Goal: Transaction & Acquisition: Purchase product/service

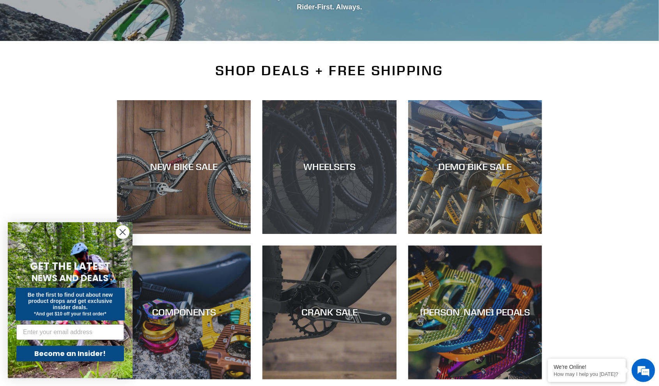
click at [323, 166] on div "WHEELSETS" at bounding box center [330, 167] width 134 height 11
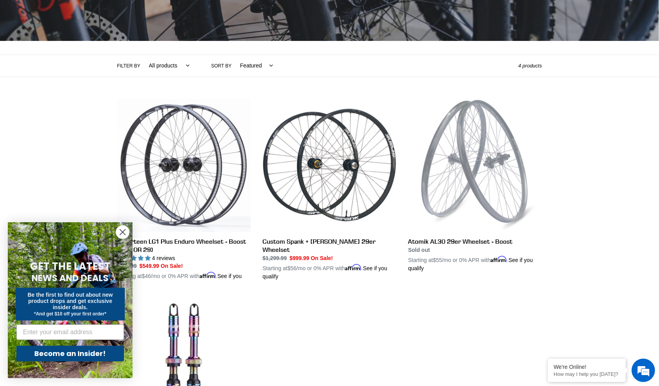
scroll to position [195, 0]
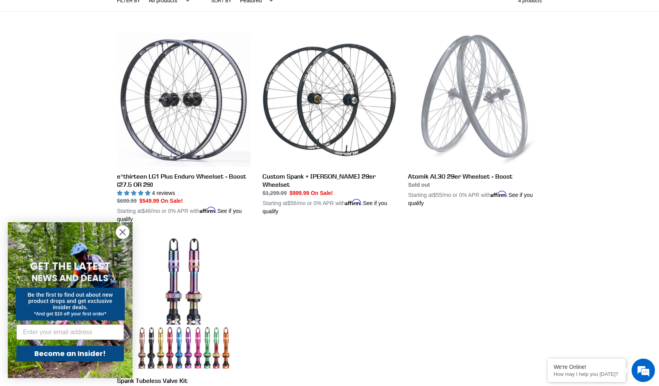
drag, startPoint x: 555, startPoint y: 227, endPoint x: 368, endPoint y: 279, distance: 194.7
click at [368, 279] on ul "e*thirteen LG1 Plus Enduro Wheelset - Boost (27.5 OR 29) e*thirteen LG1 Plus En…" at bounding box center [323, 225] width 437 height 384
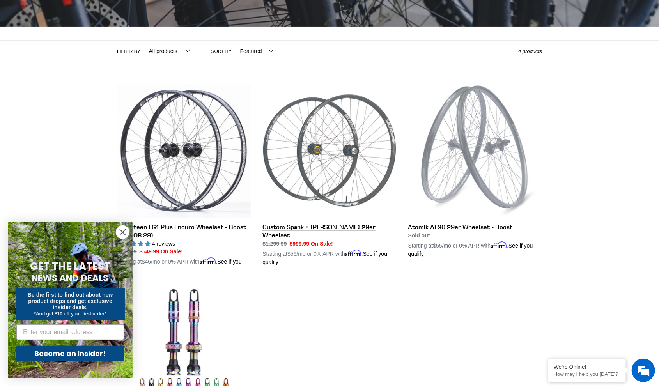
scroll to position [130, 0]
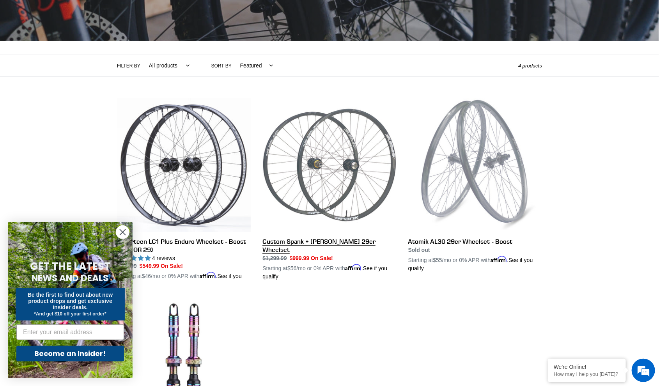
click at [307, 242] on link "Custom Spank + Hadley DH 29er Wheelset" at bounding box center [330, 189] width 134 height 183
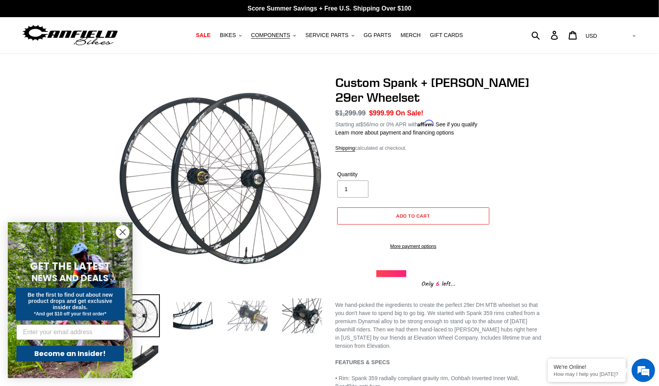
click at [247, 311] on img at bounding box center [247, 316] width 43 height 43
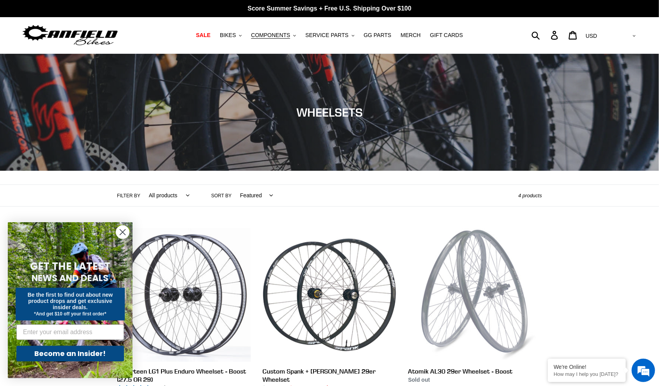
drag, startPoint x: 336, startPoint y: 200, endPoint x: 330, endPoint y: 191, distance: 10.8
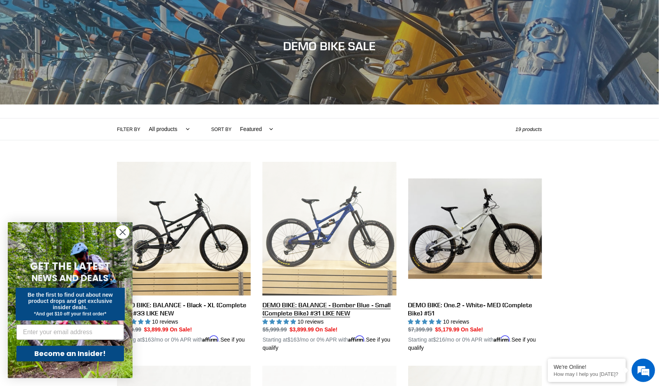
scroll to position [195, 0]
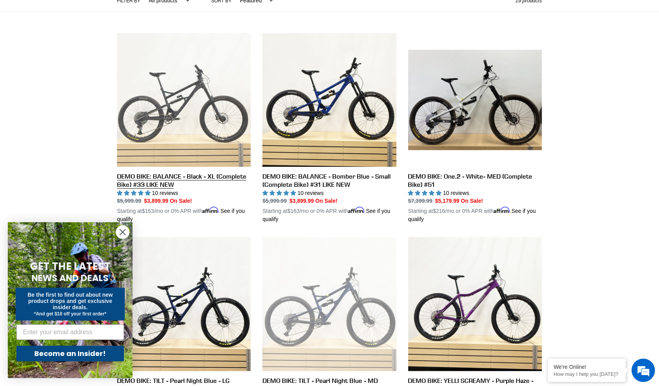
click at [153, 180] on link "DEMO BIKE: BALANCE - Black - XL (Complete Bike) #33 LIKE NEW" at bounding box center [184, 128] width 134 height 191
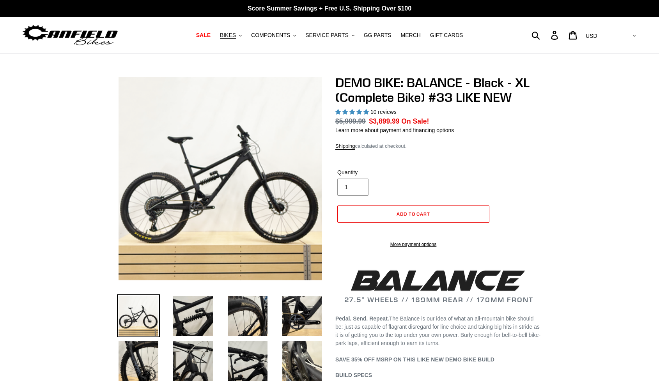
select select "highest-rating"
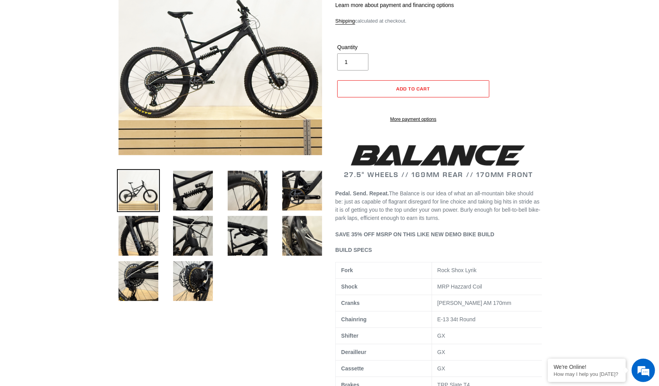
scroll to position [130, 0]
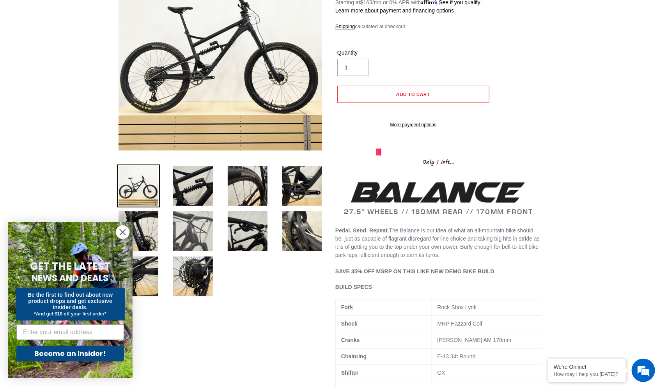
click at [198, 237] on img at bounding box center [193, 231] width 43 height 43
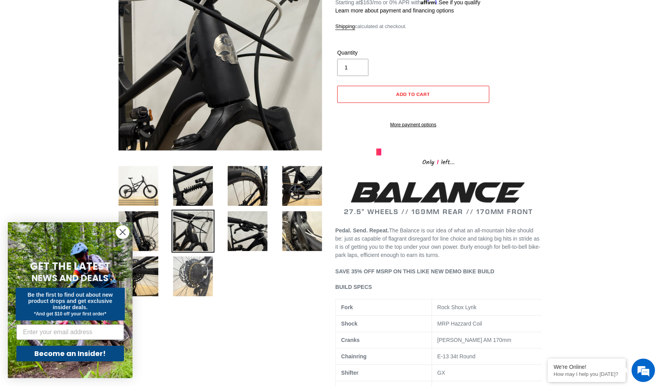
click at [199, 257] on img at bounding box center [193, 276] width 43 height 43
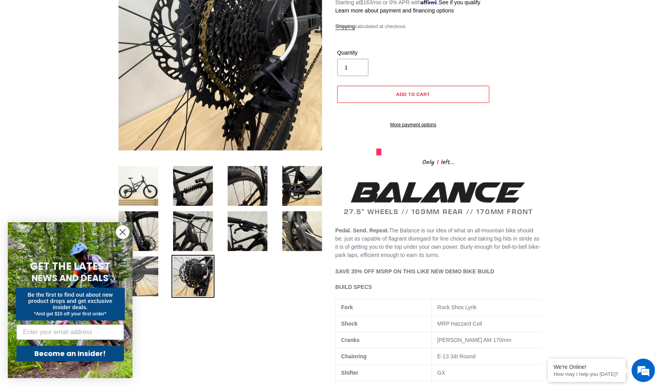
click at [141, 260] on img at bounding box center [138, 276] width 43 height 43
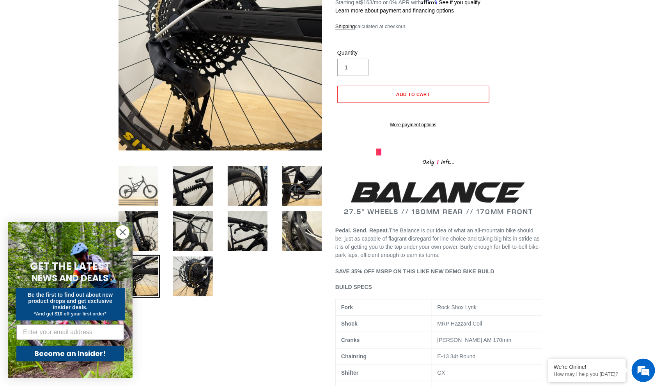
click at [137, 197] on img at bounding box center [138, 186] width 43 height 43
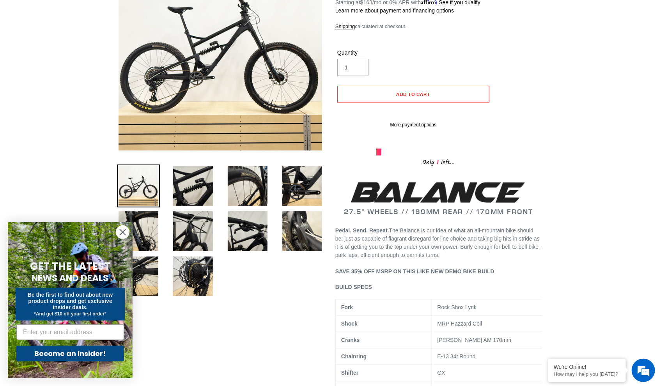
scroll to position [0, 0]
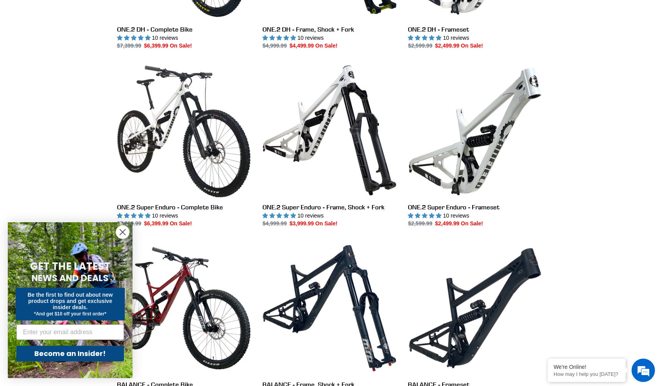
scroll to position [538, 0]
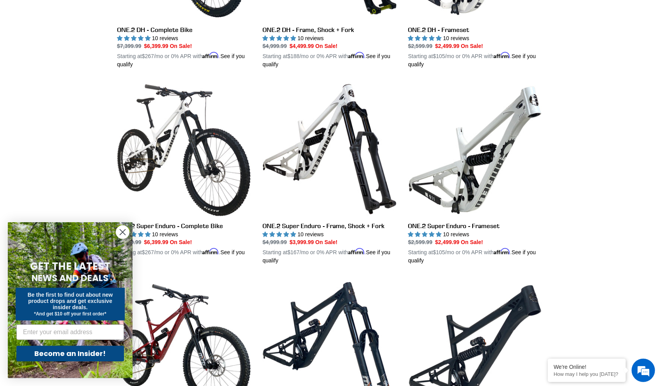
click at [126, 231] on circle "Close dialog" at bounding box center [122, 232] width 13 height 13
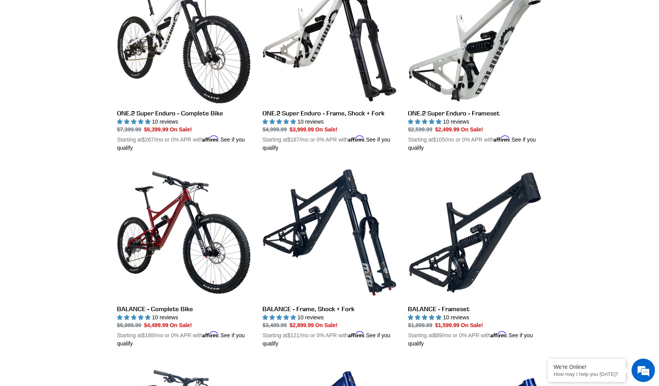
scroll to position [582, 0]
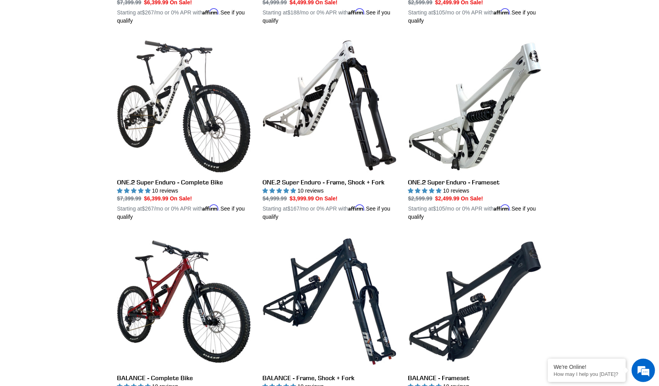
drag, startPoint x: 557, startPoint y: 279, endPoint x: 63, endPoint y: 224, distance: 497.4
click at [63, 224] on div "Collection: NEW BIKE SALE Filter by All products 275 29er balance BFCM23 BFCM24…" at bounding box center [329, 239] width 659 height 1534
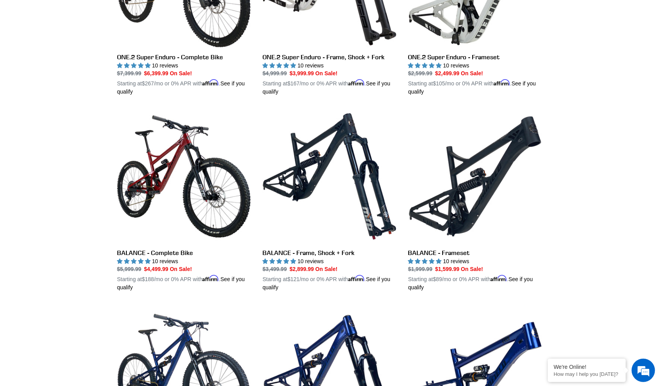
scroll to position [712, 0]
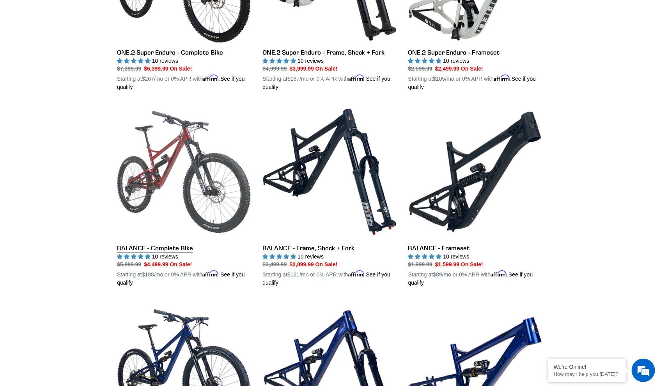
click at [155, 203] on link "BALANCE - Complete Bike" at bounding box center [184, 196] width 134 height 183
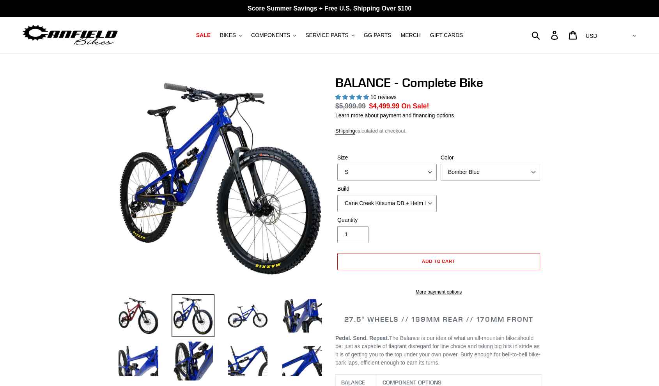
select select "highest-rating"
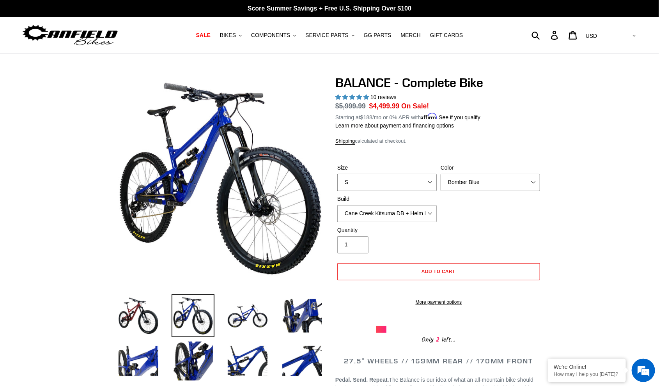
click at [425, 179] on select "S M L XL" at bounding box center [386, 182] width 99 height 17
select select "L"
click at [337, 174] on select "S M L XL" at bounding box center [386, 182] width 99 height 17
click at [471, 213] on div "Size S M L XL Color Bomber Blue Goat's Blood Stealth Black Build Cane Creek Kit…" at bounding box center [439, 195] width 207 height 62
click at [246, 315] on img at bounding box center [247, 316] width 43 height 43
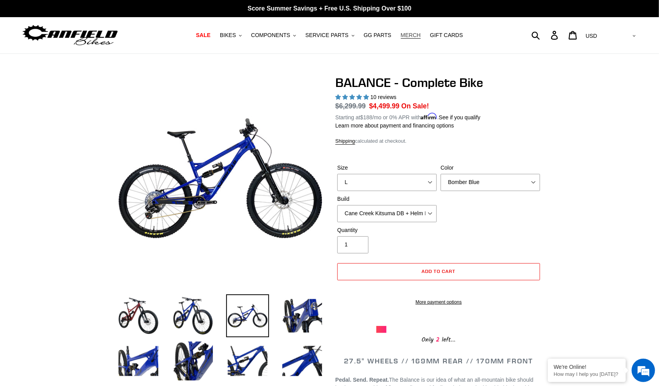
click at [401, 38] on span "MERCH" at bounding box center [411, 35] width 20 height 7
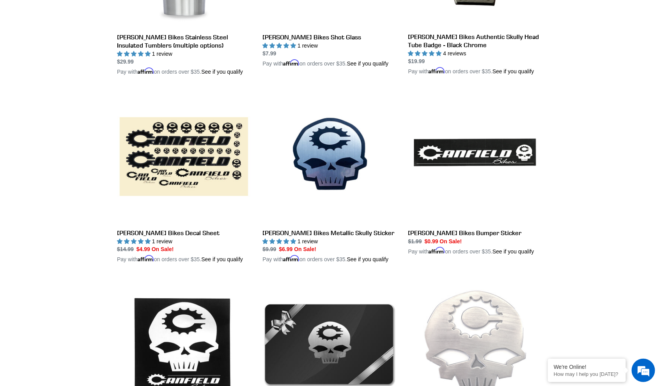
scroll to position [780, 0]
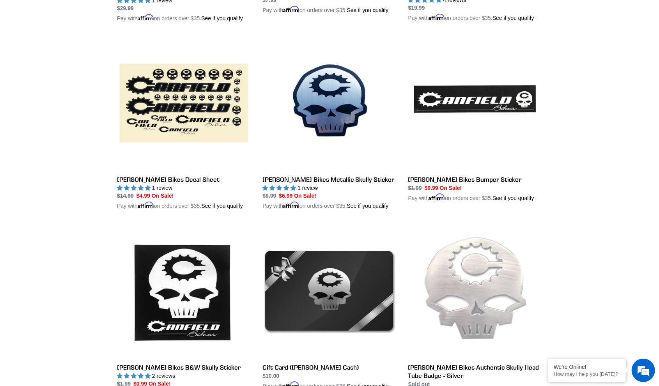
drag, startPoint x: 603, startPoint y: 208, endPoint x: 630, endPoint y: 250, distance: 50.1
click at [630, 250] on div "Collection: CANFIELD MERCH Filter by All products BFCM22 BFCM23 Components GG P…" at bounding box center [329, 138] width 659 height 1728
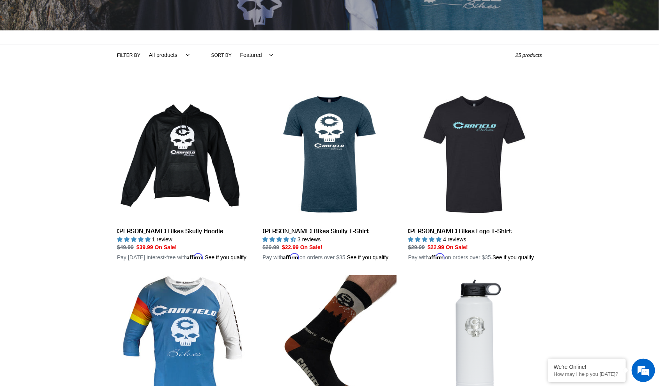
scroll to position [133, 0]
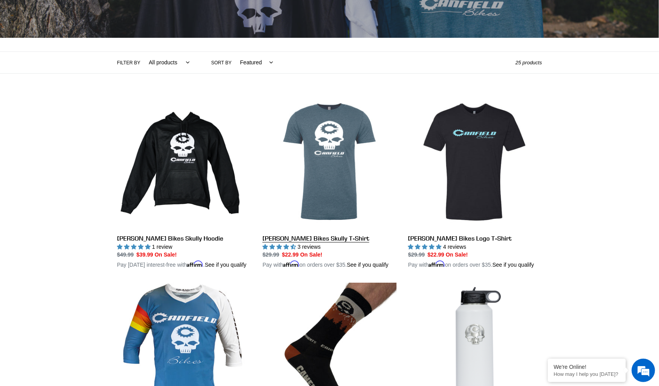
click at [314, 192] on link "Canfield Bikes Skully T-Shirt" at bounding box center [330, 182] width 134 height 174
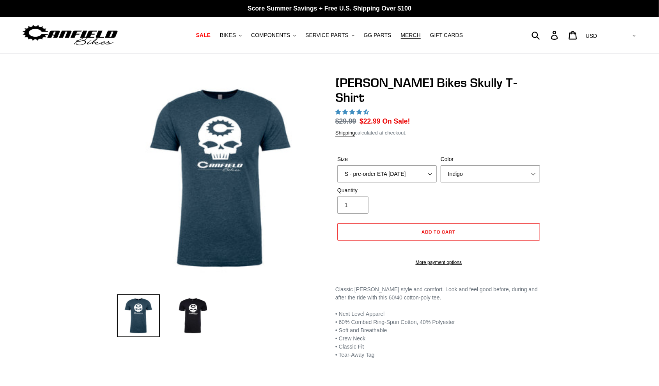
select select "highest-rating"
click at [417, 165] on select "S - pre-order ETA [DATE] M - pre-order ETA [DATE] L - pre-order ETA [DATE] XL -…" at bounding box center [386, 173] width 99 height 17
click at [591, 189] on div "[PERSON_NAME] Bikes Skully T-Shirt 3 reviews Regular price $29.99 Sale price $2…" at bounding box center [329, 217] width 659 height 284
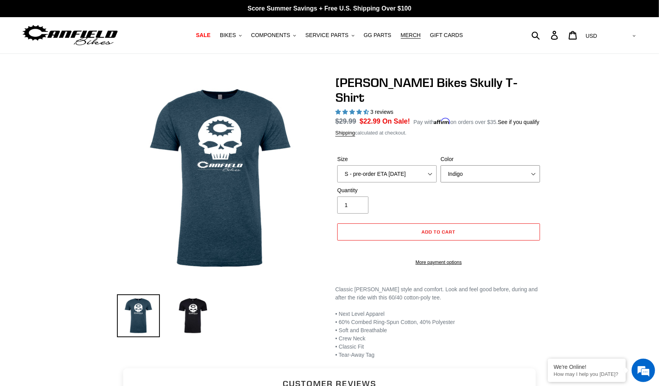
click at [519, 165] on select "Indigo Black" at bounding box center [490, 173] width 99 height 17
click at [616, 152] on div "Canfield Bikes Skully T-Shirt 3 reviews Regular price $29.99 Sale price $22.99 …" at bounding box center [329, 217] width 659 height 284
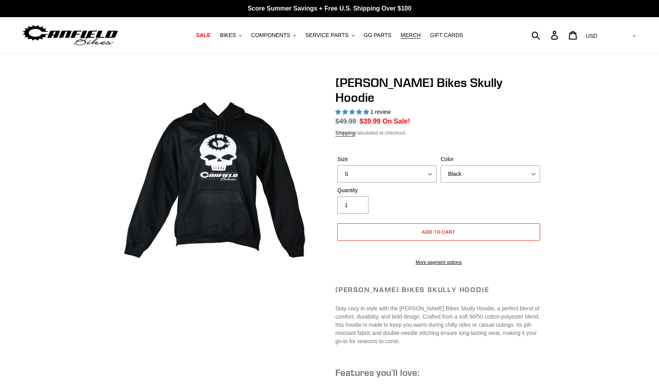
select select "highest-rating"
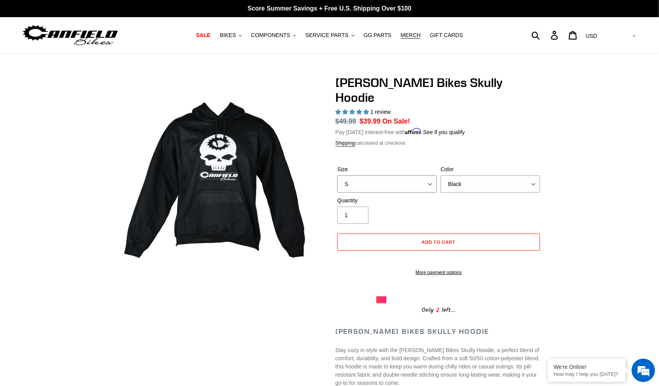
click at [402, 176] on select "S M pre-order ETA [DATE] L pre-order ETA [DATE] XL pre-order ETA [DATE]" at bounding box center [386, 184] width 99 height 17
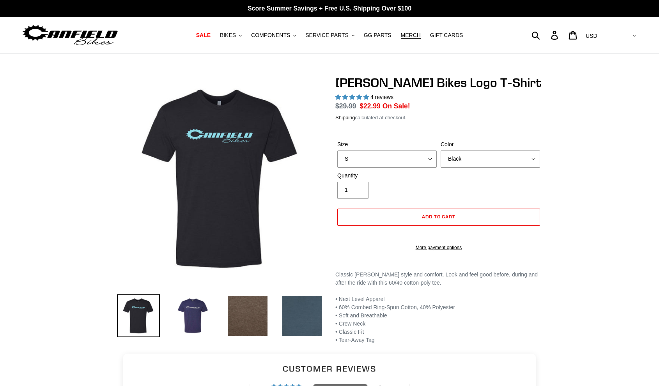
select select "highest-rating"
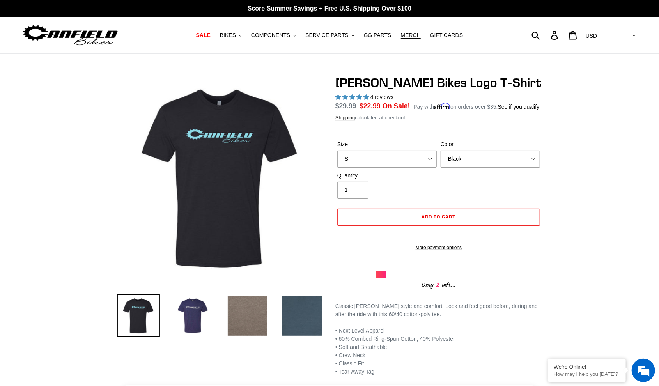
click at [255, 309] on img at bounding box center [247, 316] width 43 height 43
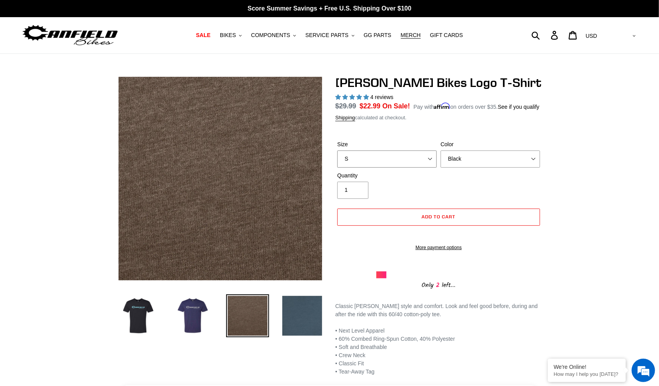
click at [422, 154] on select "S M L pre-order ETA [DATE] XL pre-order ETA [DATE] 2XL pre-order ETA [DATE]" at bounding box center [386, 159] width 99 height 17
select select "XL pre-order ETA [DATE]"
click at [337, 151] on select "S M L pre-order ETA 9/20/25 XL pre-order ETA 9/20/25 2XL pre-order ETA 9/20/25" at bounding box center [386, 159] width 99 height 17
click at [504, 160] on select "Black Brown Indigo Storm Blue" at bounding box center [490, 159] width 99 height 17
select select "Brown"
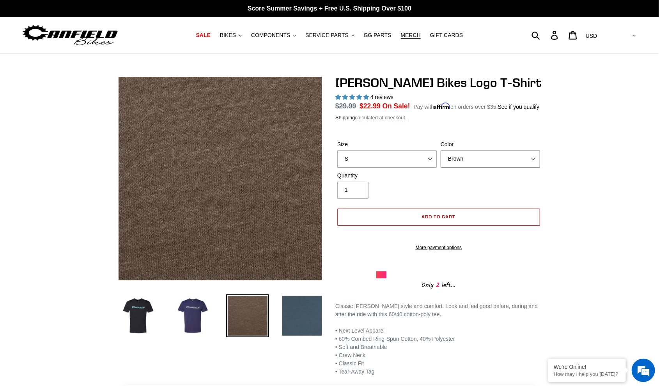
click at [441, 151] on select "Black Brown Indigo Storm Blue" at bounding box center [490, 159] width 99 height 17
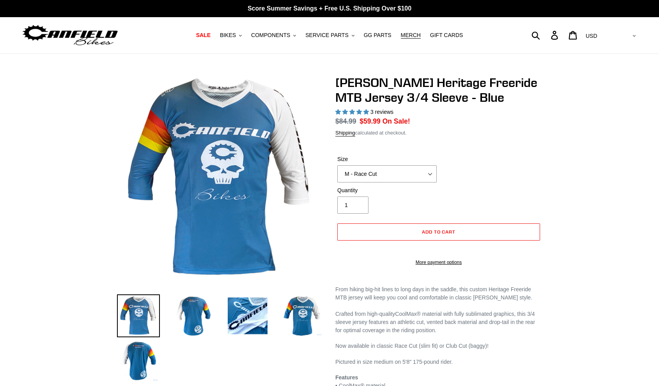
select select "highest-rating"
click at [337, 165] on select "S - Race Cut M - Race Cut L - Race Cut XL - Race Cut XXL - Race Cut S - Club Cu…" at bounding box center [386, 173] width 99 height 17
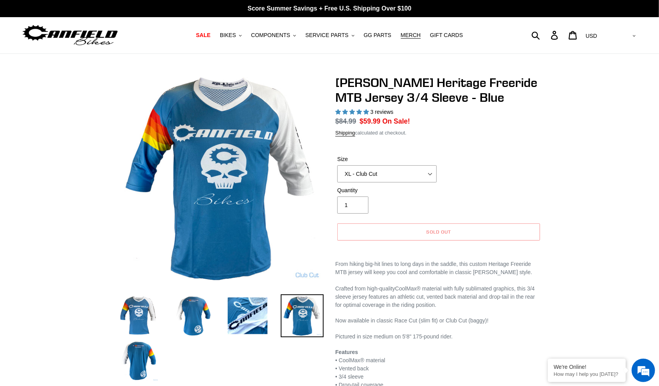
click at [371, 171] on select "S - Race Cut M - Race Cut L - Race Cut XL - Race Cut XXL - Race Cut S - Club Cu…" at bounding box center [386, 173] width 99 height 17
click at [337, 165] on select "S - Race Cut M - Race Cut L - Race Cut XL - Race Cut XXL - Race Cut S - Club Cu…" at bounding box center [386, 173] width 99 height 17
drag, startPoint x: 373, startPoint y: 172, endPoint x: 375, endPoint y: 177, distance: 4.9
click at [373, 172] on select "S - Race Cut M - Race Cut L - Race Cut XL - Race Cut XXL - Race Cut S - Club Cu…" at bounding box center [386, 173] width 99 height 17
click at [337, 165] on select "S - Race Cut M - Race Cut L - Race Cut XL - Race Cut XXL - Race Cut S - Club Cu…" at bounding box center [386, 173] width 99 height 17
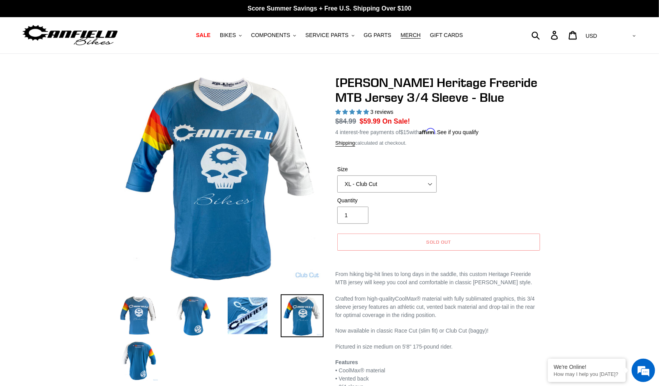
click at [426, 182] on select "S - Race Cut M - Race Cut L - Race Cut XL - Race Cut XXL - Race Cut S - Club Cu…" at bounding box center [386, 184] width 99 height 17
click at [337, 176] on select "S - Race Cut M - Race Cut L - Race Cut XL - Race Cut XXL - Race Cut S - Club Cu…" at bounding box center [386, 184] width 99 height 17
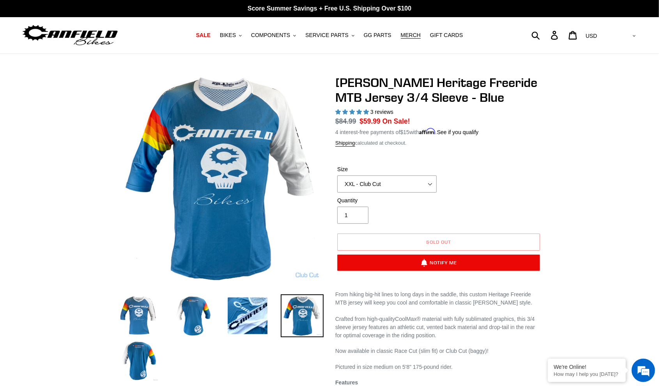
click at [391, 185] on select "S - Race Cut M - Race Cut L - Race Cut XL - Race Cut XXL - Race Cut S - Club Cu…" at bounding box center [386, 184] width 99 height 17
click at [337, 176] on select "S - Race Cut M - Race Cut L - Race Cut XL - Race Cut XXL - Race Cut S - Club Cu…" at bounding box center [386, 184] width 99 height 17
click at [387, 180] on select "S - Race Cut M - Race Cut L - Race Cut XL - Race Cut XXL - Race Cut S - Club Cu…" at bounding box center [386, 184] width 99 height 17
click at [337, 176] on select "S - Race Cut M - Race Cut L - Race Cut XL - Race Cut XXL - Race Cut S - Club Cu…" at bounding box center [386, 184] width 99 height 17
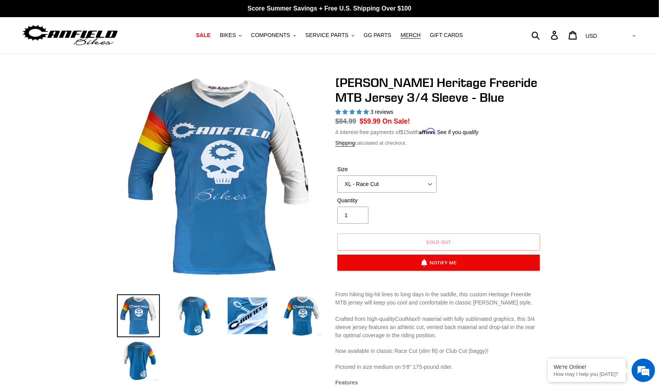
click at [389, 185] on select "S - Race Cut M - Race Cut L - Race Cut XL - Race Cut XXL - Race Cut S - Club Cu…" at bounding box center [386, 184] width 99 height 17
click at [337, 176] on select "S - Race Cut M - Race Cut L - Race Cut XL - Race Cut XXL - Race Cut S - Club Cu…" at bounding box center [386, 184] width 99 height 17
click at [385, 185] on select "S - Race Cut M - Race Cut L - Race Cut XL - Race Cut XXL - Race Cut S - Club Cu…" at bounding box center [386, 184] width 99 height 17
click at [337, 176] on select "S - Race Cut M - Race Cut L - Race Cut XL - Race Cut XXL - Race Cut S - Club Cu…" at bounding box center [386, 184] width 99 height 17
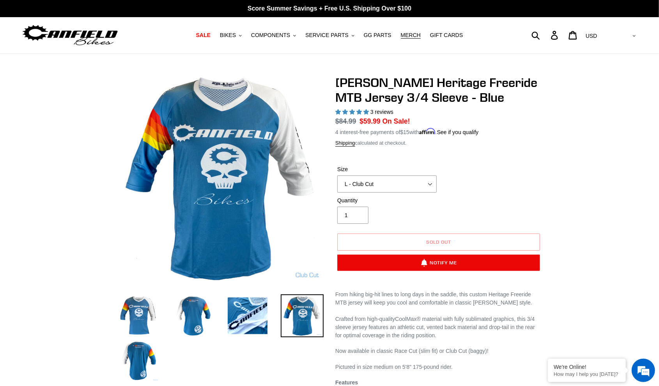
drag, startPoint x: 385, startPoint y: 182, endPoint x: 382, endPoint y: 190, distance: 8.3
click at [385, 182] on select "S - Race Cut M - Race Cut L - Race Cut XL - Race Cut XXL - Race Cut S - Club Cu…" at bounding box center [386, 184] width 99 height 17
select select "XL - Club Cut"
click at [337, 176] on select "S - Race Cut M - Race Cut L - Race Cut XL - Race Cut XXL - Race Cut S - Club Cu…" at bounding box center [386, 184] width 99 height 17
click at [503, 184] on div "Size S - Race Cut M - Race Cut L - Race Cut XL - Race Cut XXL - Race Cut S - Cl…" at bounding box center [439, 180] width 207 height 31
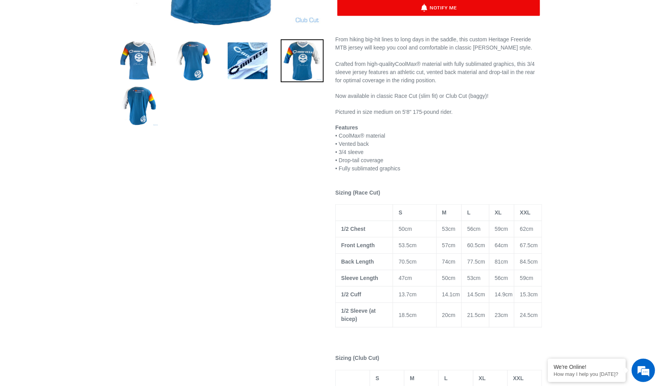
scroll to position [260, 0]
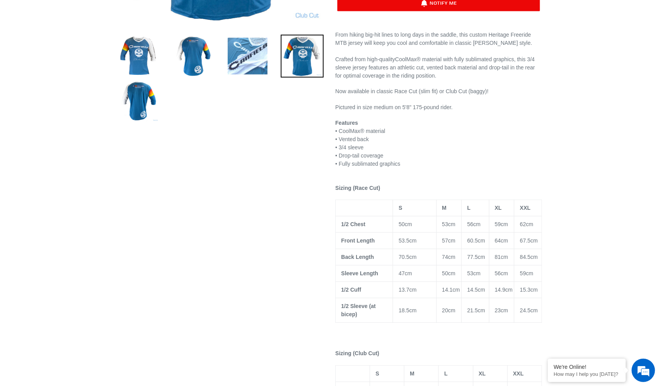
click at [240, 59] on img at bounding box center [247, 56] width 43 height 43
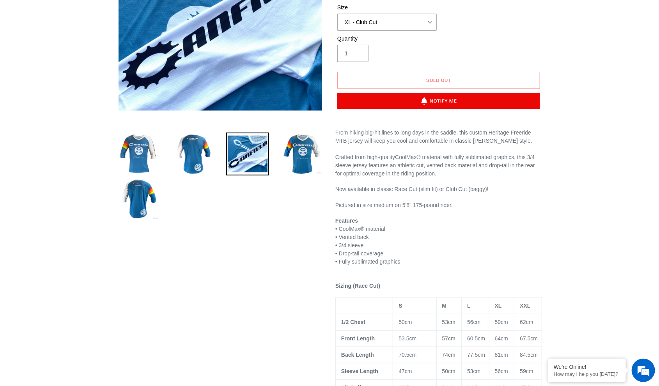
scroll to position [65, 0]
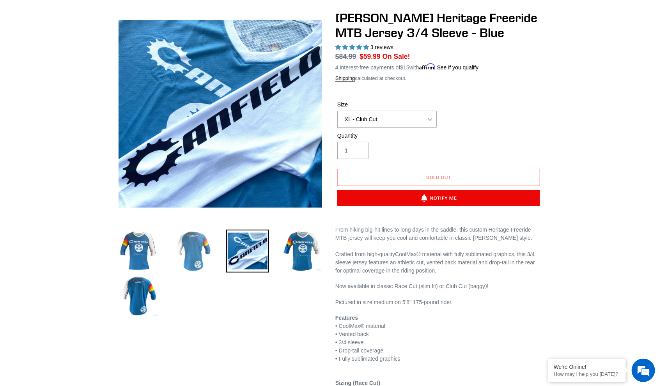
click at [194, 247] on img at bounding box center [193, 251] width 43 height 43
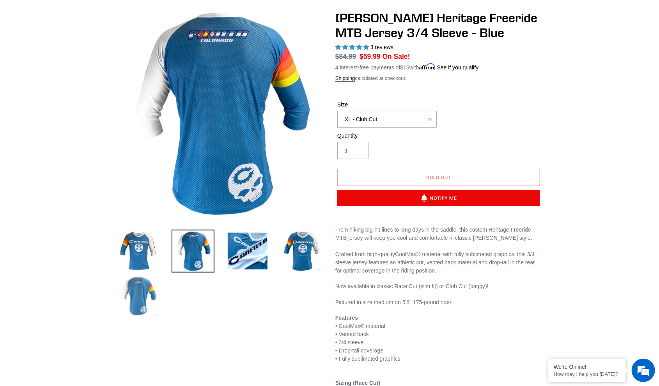
click at [129, 304] on img at bounding box center [138, 296] width 43 height 43
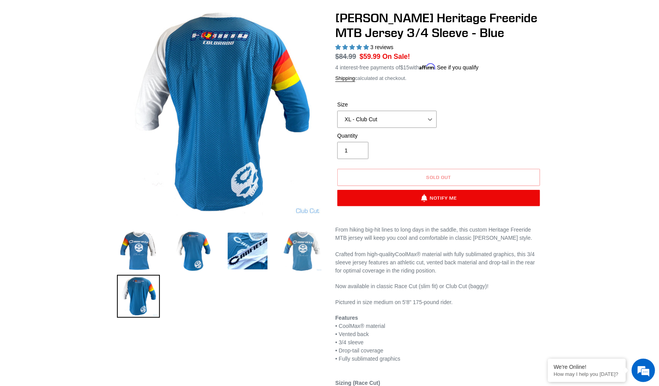
click at [306, 249] on img at bounding box center [302, 251] width 43 height 43
